Goal: Task Accomplishment & Management: Use online tool/utility

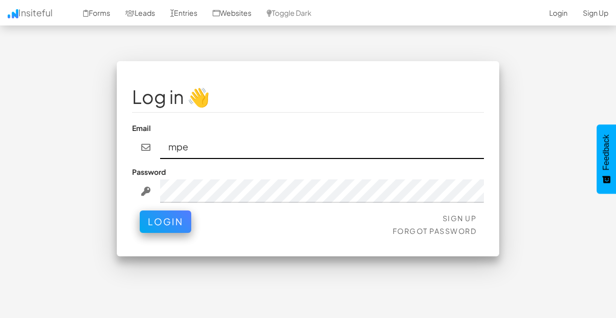
type input "mpetriella@ignitexds.com"
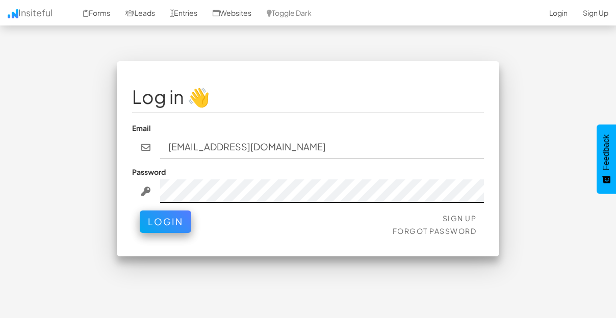
click at [140, 210] on button "Login" at bounding box center [165, 221] width 51 height 22
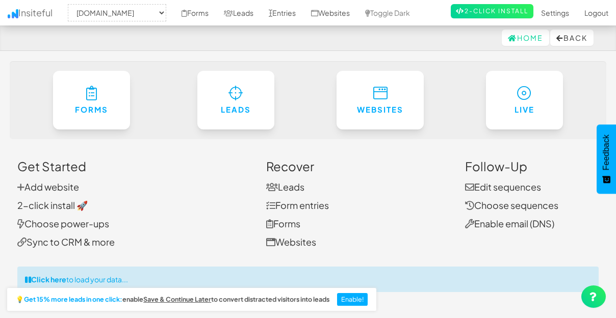
select select "2428"
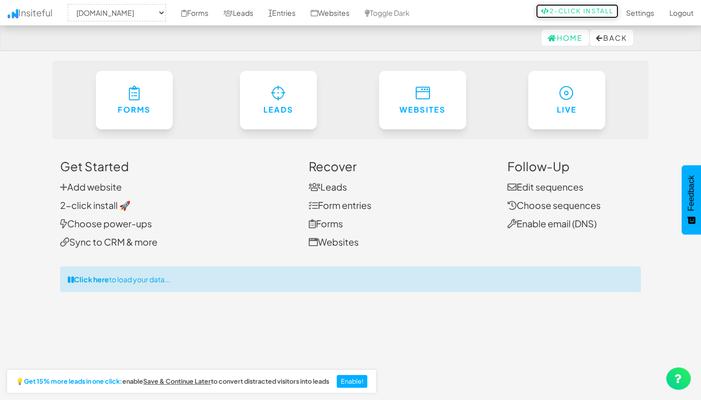
click at [598, 9] on link "2-Click Install" at bounding box center [577, 11] width 83 height 14
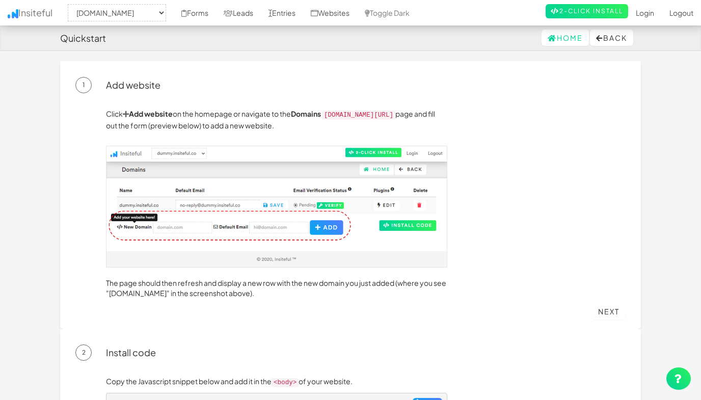
select select "2428"
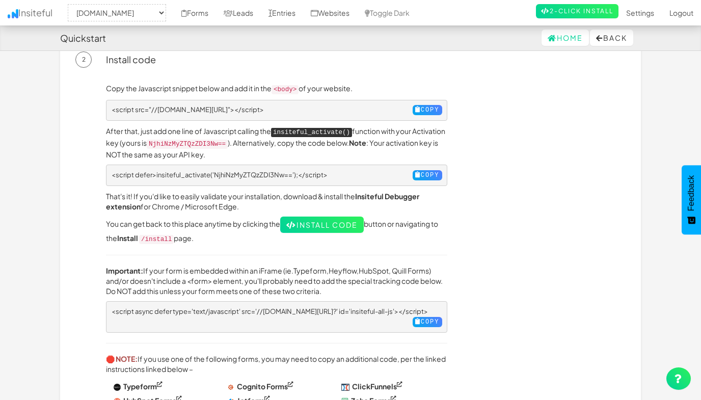
scroll to position [294, 0]
click at [228, 141] on code "NjhiNzMyZTQzZDI3Nw==" at bounding box center [187, 143] width 81 height 9
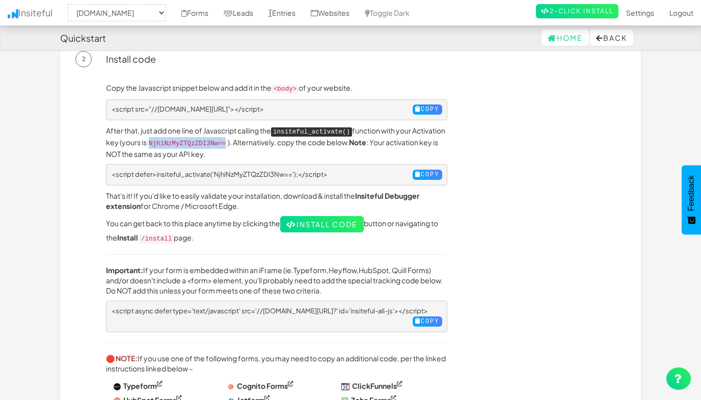
drag, startPoint x: 261, startPoint y: 139, endPoint x: 185, endPoint y: 143, distance: 76.6
click at [185, 143] on code "NjhiNzMyZTQzZDI3Nw==" at bounding box center [187, 143] width 81 height 9
copy code "NjhiNzMyZTQzZDI3Nw=="
